Goal: Task Accomplishment & Management: Manage account settings

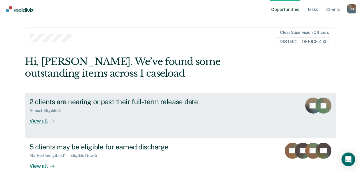
click at [36, 118] on div "View all" at bounding box center [45, 118] width 32 height 11
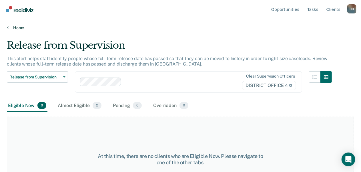
click at [19, 28] on link "Home" at bounding box center [180, 27] width 347 height 5
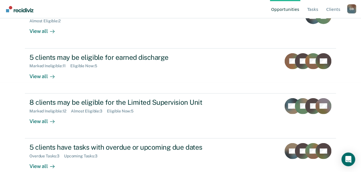
scroll to position [100, 0]
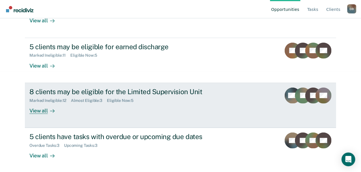
click at [41, 112] on div "View all" at bounding box center [45, 108] width 32 height 11
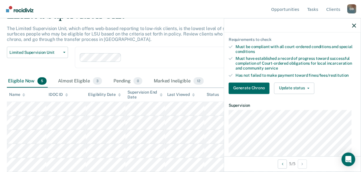
scroll to position [78, 0]
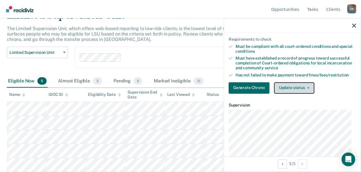
click at [296, 86] on button "Update status" at bounding box center [294, 87] width 40 height 11
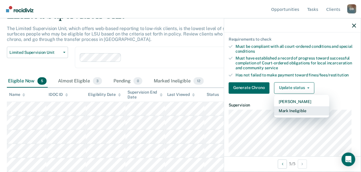
click at [297, 113] on button "Mark Ineligible" at bounding box center [301, 110] width 55 height 9
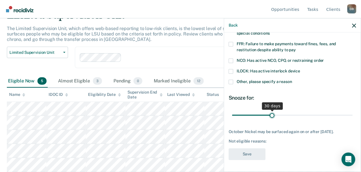
click at [272, 112] on input "range" at bounding box center [292, 115] width 120 height 10
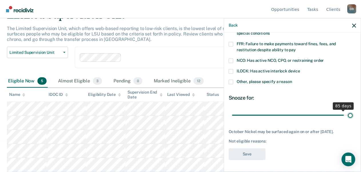
scroll to position [50, 0]
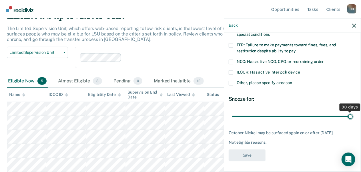
drag, startPoint x: 272, startPoint y: 112, endPoint x: 358, endPoint y: 112, distance: 86.5
type input "90"
click at [352, 112] on input "range" at bounding box center [292, 116] width 120 height 10
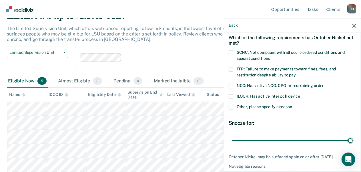
scroll to position [25, 0]
click at [300, 51] on span "SCNC: Not compliant with all court-ordered conditions and special conditions" at bounding box center [290, 56] width 108 height 11
click at [270, 57] on input "SCNC: Not compliant with all court-ordered conditions and special conditions" at bounding box center [270, 57] width 0 height 0
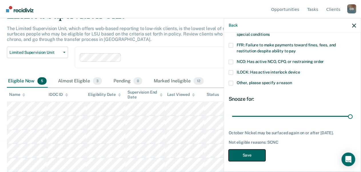
click at [244, 153] on button "Save" at bounding box center [246, 155] width 37 height 12
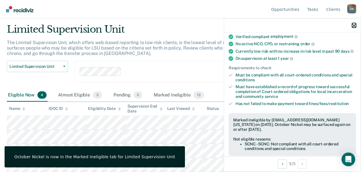
click at [354, 25] on icon "button" at bounding box center [354, 25] width 4 height 4
